Goal: Navigation & Orientation: Find specific page/section

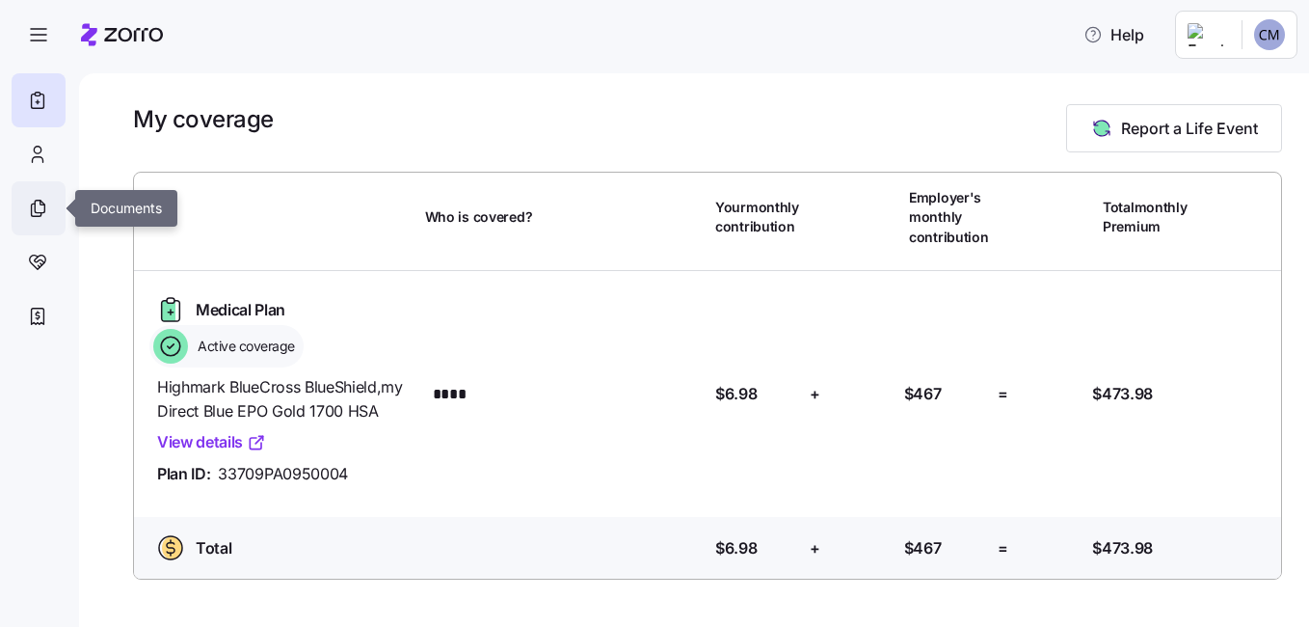
click at [35, 202] on icon at bounding box center [40, 207] width 10 height 13
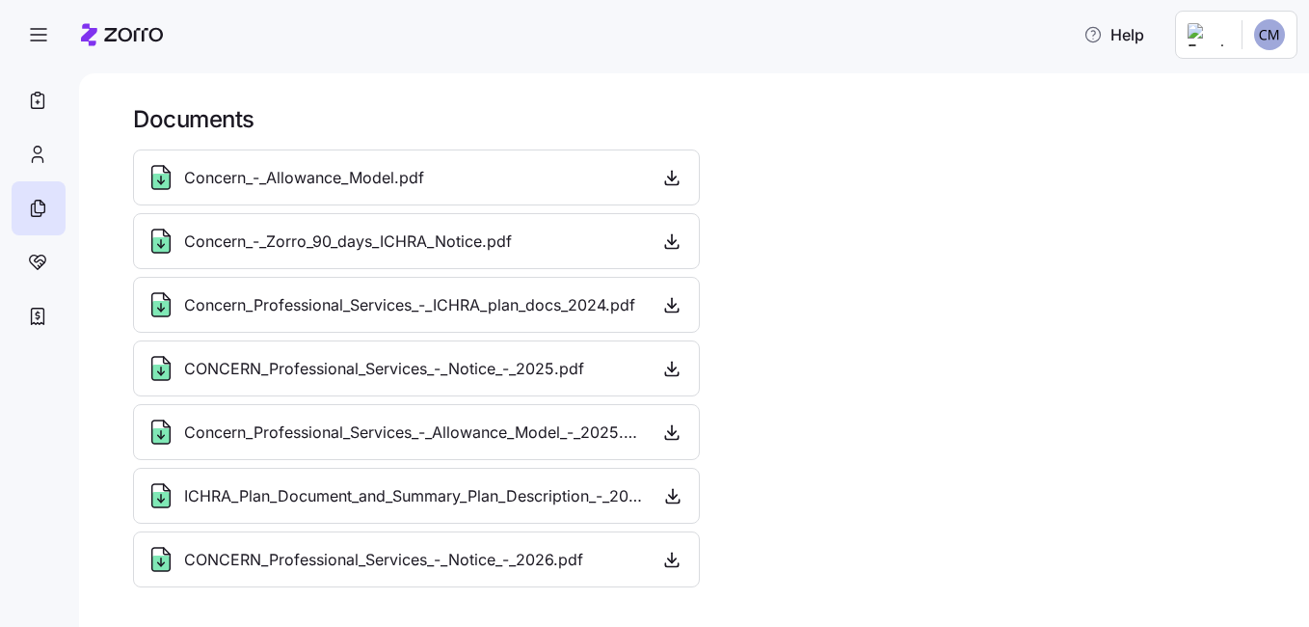
scroll to position [187, 0]
